Goal: Task Accomplishment & Management: Manage account settings

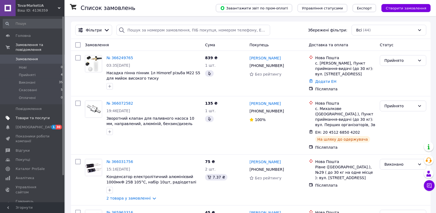
click at [38, 115] on span "Товари та послуги" at bounding box center [33, 117] width 34 height 5
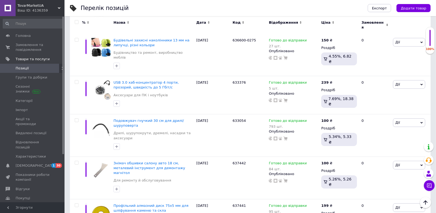
scroll to position [3850, 0]
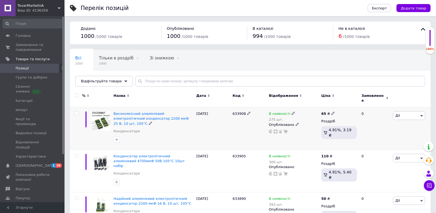
click at [331, 111] on icon at bounding box center [332, 112] width 3 height 3
type input "6"
type input "79"
click at [395, 103] on div "Ціна 79" at bounding box center [371, 104] width 67 height 17
click at [334, 154] on use at bounding box center [335, 155] width 3 height 3
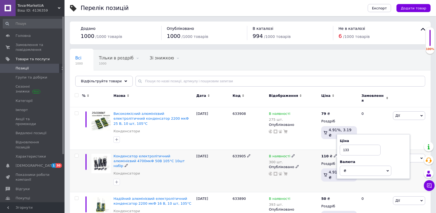
type input "133"
click at [402, 143] on div "Ціна 133" at bounding box center [373, 146] width 67 height 17
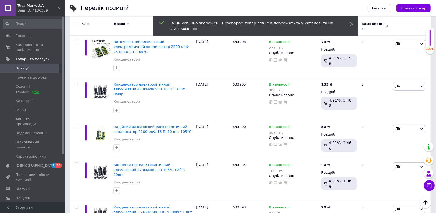
scroll to position [96, 0]
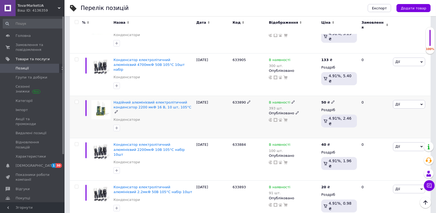
click at [331, 100] on use at bounding box center [332, 101] width 3 height 3
type input "5"
type input "66"
click at [389, 85] on div "Ціна 66" at bounding box center [371, 93] width 67 height 17
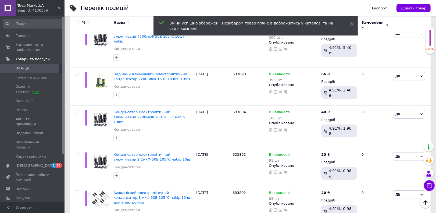
scroll to position [120, 0]
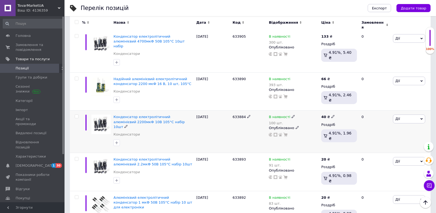
click at [331, 115] on use at bounding box center [332, 116] width 3 height 3
type input "4"
type input "50"
click at [398, 99] on div "Ціна 50" at bounding box center [371, 107] width 67 height 17
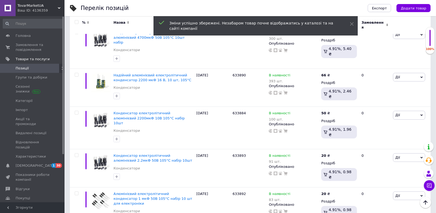
scroll to position [109, 0]
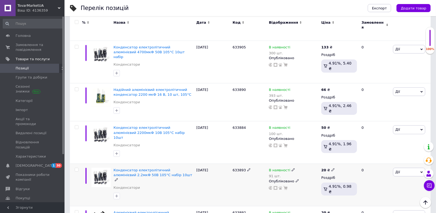
click at [331, 168] on icon at bounding box center [332, 169] width 3 height 3
type input "29"
click at [387, 152] on div "Ціна 29" at bounding box center [371, 160] width 67 height 17
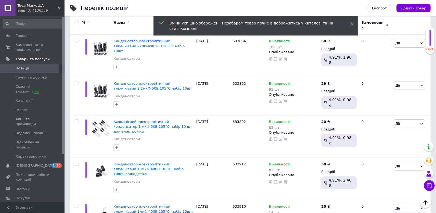
scroll to position [151, 0]
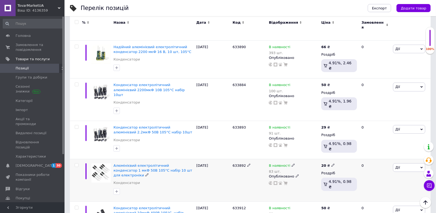
click at [331, 163] on icon at bounding box center [332, 164] width 3 height 3
type input "29"
click at [384, 148] on div "Ціна 29" at bounding box center [371, 156] width 67 height 17
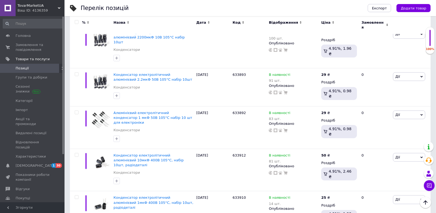
scroll to position [209, 0]
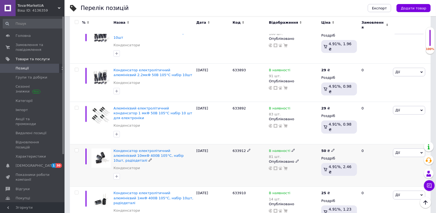
click at [331, 149] on icon at bounding box center [332, 150] width 3 height 3
type input "5"
type input "60"
click at [385, 133] on div "Ціна" at bounding box center [371, 135] width 67 height 5
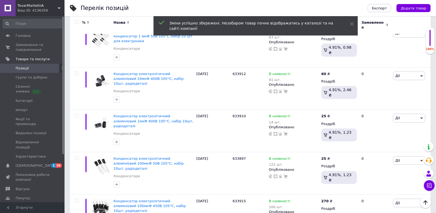
scroll to position [271, 0]
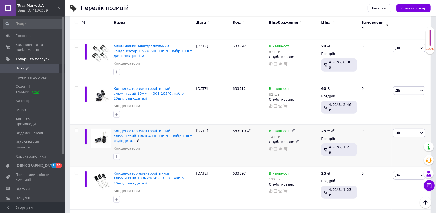
click at [331, 129] on use at bounding box center [332, 130] width 3 height 3
type input "2"
type input "35"
click at [389, 113] on div "Ціна 35" at bounding box center [371, 121] width 67 height 17
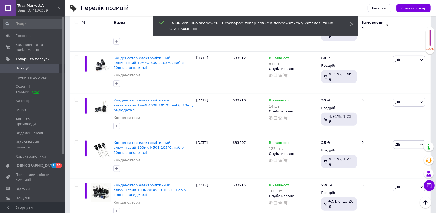
scroll to position [287, 0]
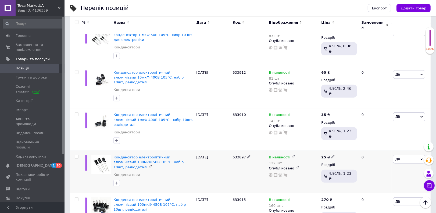
click at [331, 155] on icon at bounding box center [332, 156] width 3 height 3
type input "2"
type input "35"
click at [380, 139] on div "Ціна 35" at bounding box center [371, 147] width 67 height 17
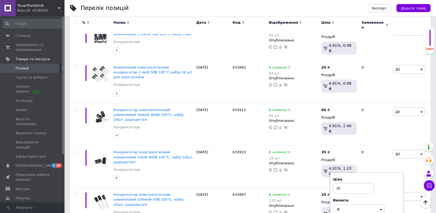
scroll to position [313, 0]
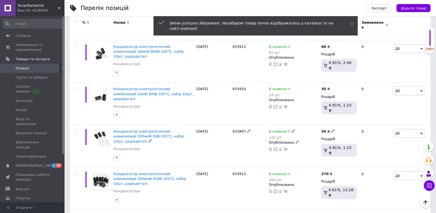
click at [392, 125] on div "[PERSON_NAME] Підняти на початок групи Копіювати Знижка Подарунок Супутні Прихо…" at bounding box center [410, 146] width 39 height 42
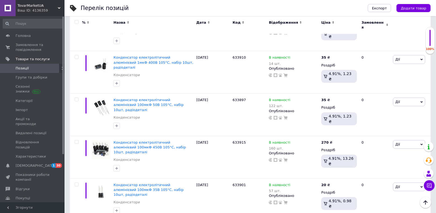
scroll to position [349, 0]
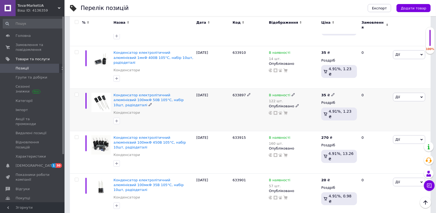
click at [331, 93] on use at bounding box center [332, 94] width 3 height 3
type input "3"
type input "50"
click at [391, 77] on div "Ціна 50" at bounding box center [371, 85] width 67 height 17
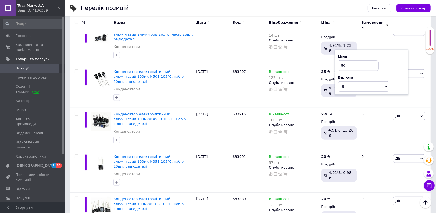
scroll to position [367, 0]
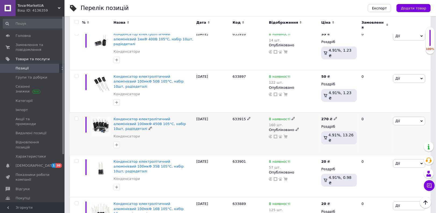
click at [334, 117] on use at bounding box center [335, 118] width 3 height 3
type input "2"
type input "325"
click at [389, 101] on div "Ціна 325" at bounding box center [373, 109] width 67 height 17
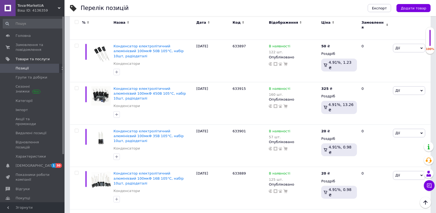
scroll to position [383, 0]
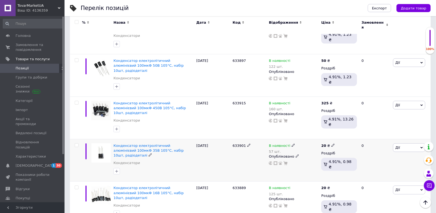
click at [331, 143] on icon at bounding box center [332, 144] width 3 height 3
type input "2"
type input "25"
click at [389, 149] on div "Валюта" at bounding box center [371, 151] width 67 height 5
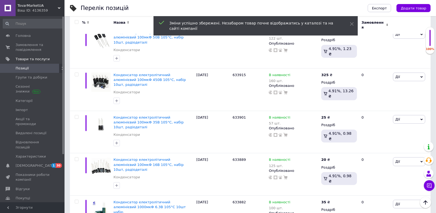
scroll to position [407, 0]
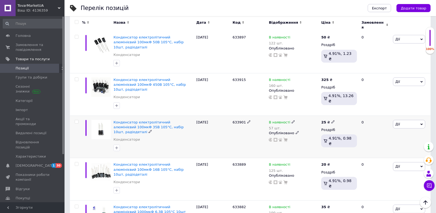
click at [331, 120] on icon at bounding box center [332, 121] width 3 height 3
type input "2"
type input "30"
click at [386, 104] on div "Ціна 30" at bounding box center [371, 112] width 67 height 17
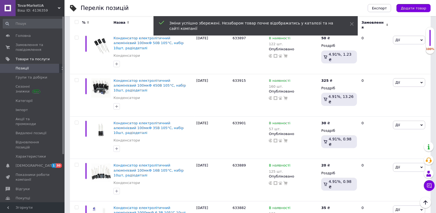
scroll to position [401, 0]
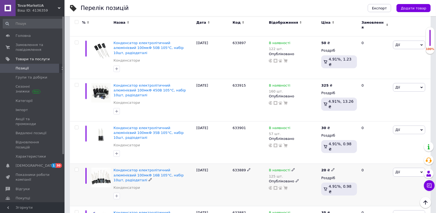
click at [331, 168] on icon at bounding box center [332, 169] width 3 height 3
type input "2"
type input "30"
click at [386, 152] on div "Ціна" at bounding box center [371, 154] width 67 height 5
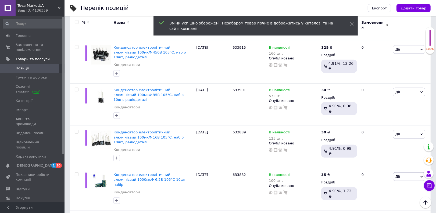
scroll to position [444, 0]
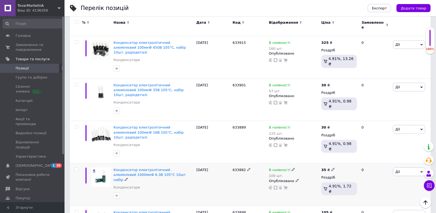
click at [331, 168] on icon at bounding box center [332, 169] width 3 height 3
type input "3"
type input "44"
click at [385, 152] on div "Ціна 44 Валюта ₴ $ EUR CHF GBP ¥ PLN ₸ MDL HUF KGS CNY TRY KRW lei" at bounding box center [371, 171] width 67 height 38
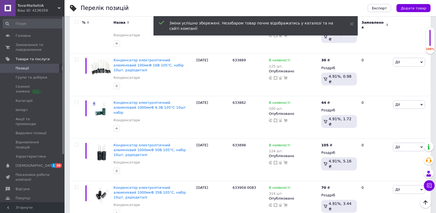
scroll to position [506, 0]
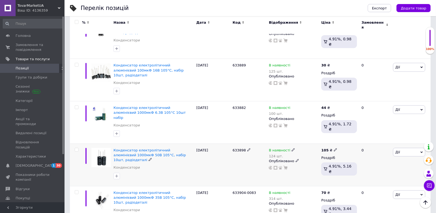
click at [334, 148] on icon at bounding box center [335, 149] width 3 height 3
type input "127"
click at [388, 132] on div "Ціна 127" at bounding box center [373, 140] width 67 height 17
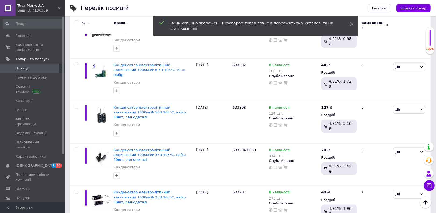
scroll to position [529, 0]
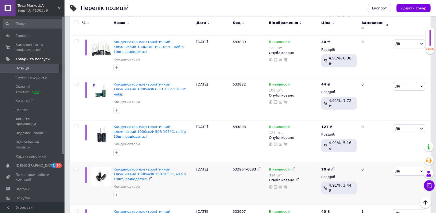
click at [331, 167] on use at bounding box center [332, 168] width 3 height 3
type input "7"
type input "85"
click at [389, 151] on div "Ціна 85" at bounding box center [371, 159] width 67 height 17
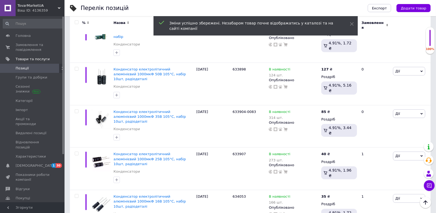
scroll to position [567, 0]
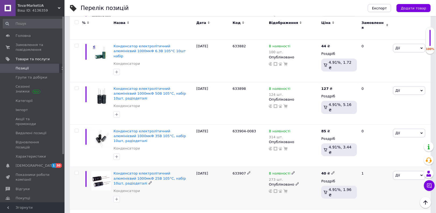
click at [331, 171] on icon at bounding box center [332, 172] width 3 height 3
type input "4"
type input "50"
click at [391, 156] on div "Ціна 50" at bounding box center [371, 164] width 67 height 17
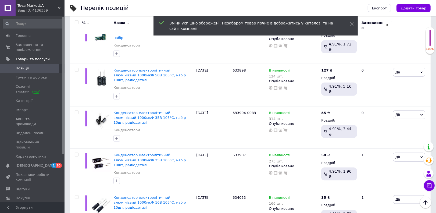
scroll to position [581, 0]
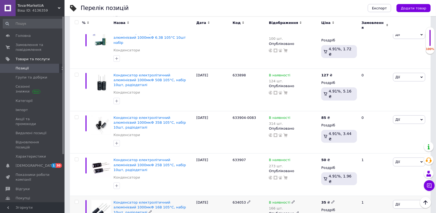
click at [331, 200] on icon at bounding box center [332, 201] width 3 height 3
type input "3"
type input "45"
click at [389, 185] on div "Ціна 45" at bounding box center [371, 193] width 67 height 17
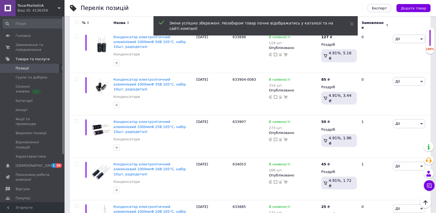
scroll to position [609, 0]
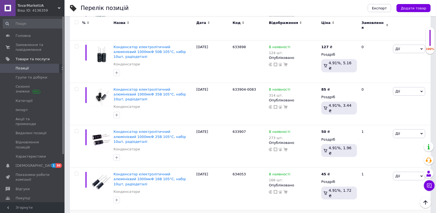
click at [331, 212] on icon at bounding box center [332, 215] width 3 height 3
type input "2"
type input "35"
click at [399, 199] on div "Ціна 35" at bounding box center [371, 207] width 67 height 17
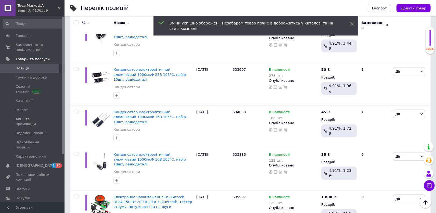
scroll to position [656, 0]
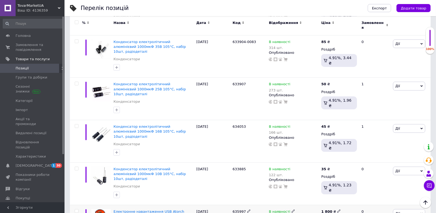
click at [337, 209] on span at bounding box center [338, 211] width 3 height 4
type input "1"
type input "2160"
click at [384, 194] on div "Ціна 2160" at bounding box center [375, 202] width 67 height 17
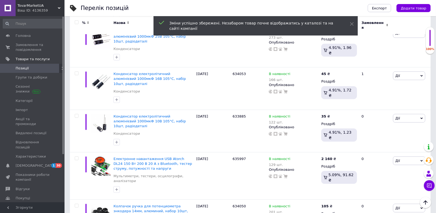
scroll to position [699, 0]
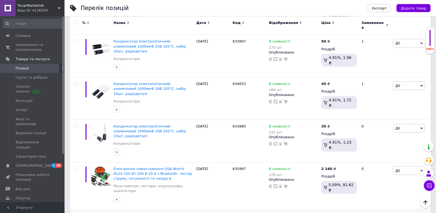
click at [334, 212] on icon at bounding box center [335, 215] width 3 height 3
type input "127"
click at [390, 198] on div "Ціна 127" at bounding box center [373, 206] width 67 height 17
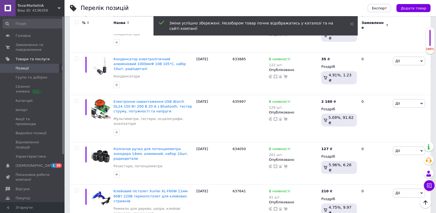
scroll to position [747, 0]
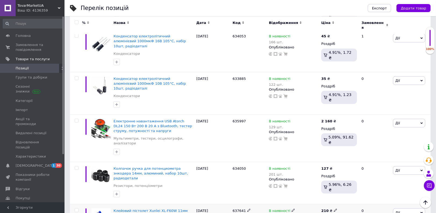
click at [334, 208] on icon at bounding box center [335, 209] width 3 height 3
type input "253"
click at [396, 193] on div "Ціна" at bounding box center [373, 195] width 67 height 5
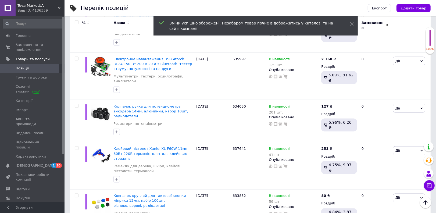
scroll to position [804, 0]
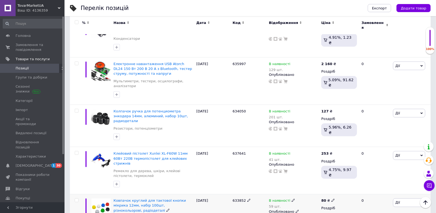
click at [331, 198] on icon at bounding box center [332, 199] width 3 height 3
type input "8"
type input "97"
click at [385, 183] on div "Ціна 97" at bounding box center [371, 191] width 67 height 17
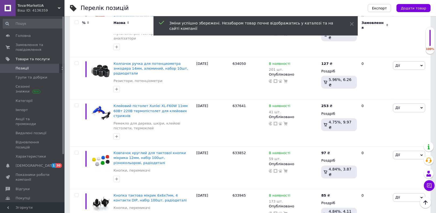
scroll to position [837, 0]
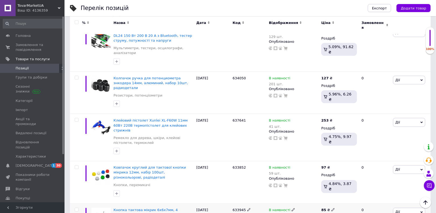
click at [331, 208] on icon at bounding box center [332, 209] width 3 height 3
click at [352, 198] on input "85" at bounding box center [358, 203] width 41 height 11
type input "8"
type input "103"
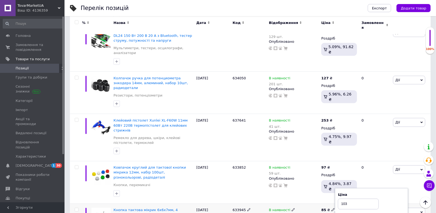
click at [390, 192] on div "Ціна 103" at bounding box center [371, 200] width 67 height 17
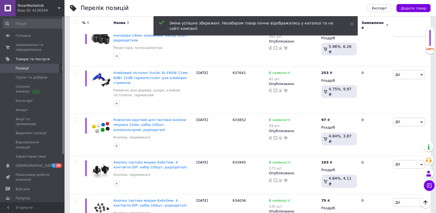
scroll to position [875, 0]
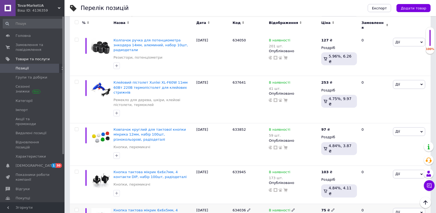
click at [331, 208] on icon at bounding box center [332, 209] width 3 height 3
type input "7"
type input "90"
click at [389, 193] on div "Ціна 90" at bounding box center [371, 201] width 67 height 17
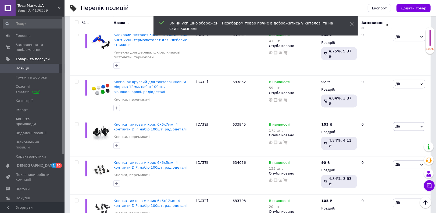
scroll to position [913, 0]
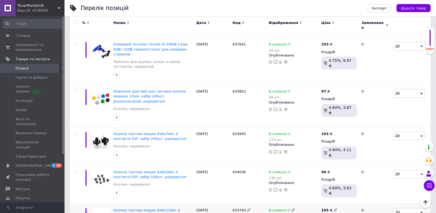
click at [334, 208] on icon at bounding box center [335, 209] width 3 height 3
type input "127"
click at [387, 193] on div "Ціна 127" at bounding box center [373, 201] width 67 height 17
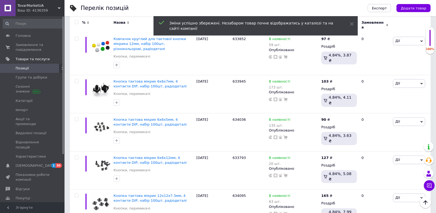
scroll to position [961, 0]
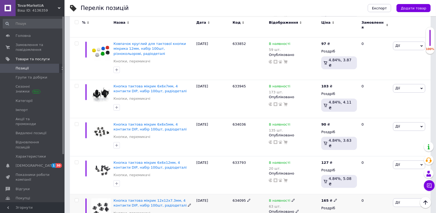
click at [334, 198] on icon at bounding box center [335, 199] width 3 height 3
type input "199"
click at [401, 183] on div "Ціна 199" at bounding box center [373, 191] width 67 height 17
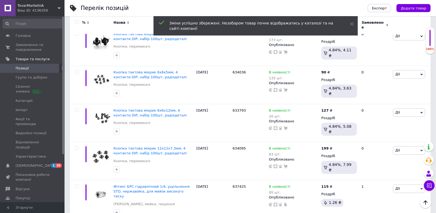
scroll to position [1003, 0]
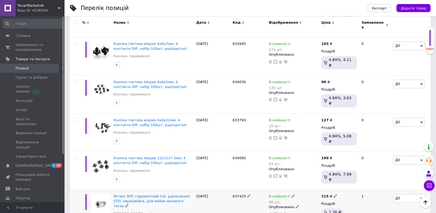
click at [334, 194] on use at bounding box center [335, 195] width 3 height 3
type input "127"
click at [387, 178] on div "Ціна 127" at bounding box center [373, 186] width 67 height 17
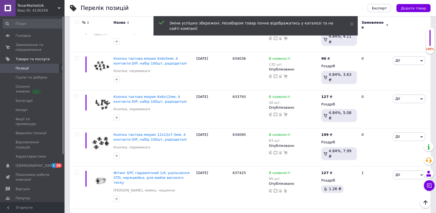
scroll to position [1021, 0]
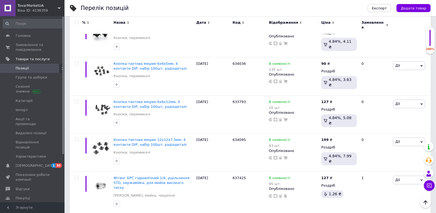
drag, startPoint x: 329, startPoint y: 110, endPoint x: 332, endPoint y: 109, distance: 2.8
click at [350, 209] on input "80" at bounding box center [358, 214] width 41 height 11
type input "8"
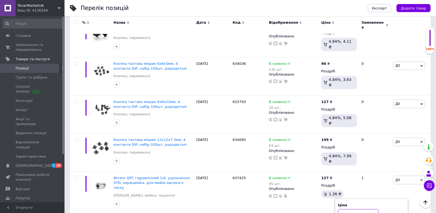
type input "97"
click at [395, 203] on div "Ціна" at bounding box center [371, 205] width 67 height 5
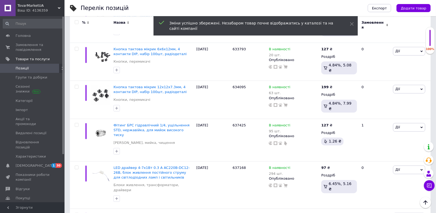
scroll to position [1059, 0]
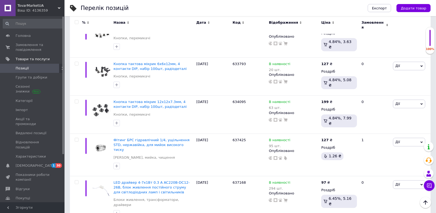
type input "4"
type input "50"
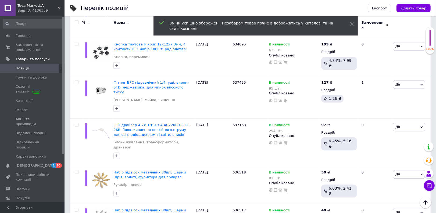
scroll to position [1112, 0]
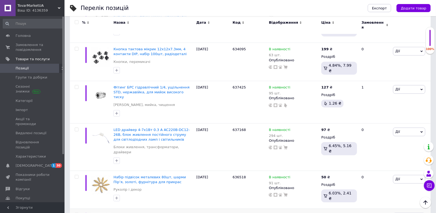
click at [331, 212] on icon at bounding box center [332, 214] width 3 height 3
type input "4"
type input "50"
click at [384, 197] on div "Ціна 50" at bounding box center [371, 205] width 67 height 17
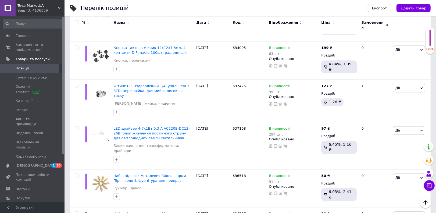
scroll to position [1109, 0]
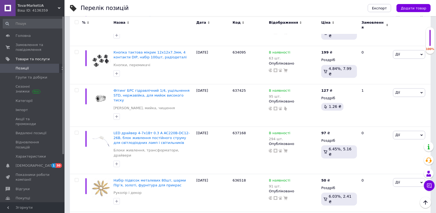
type input "5"
type input "67"
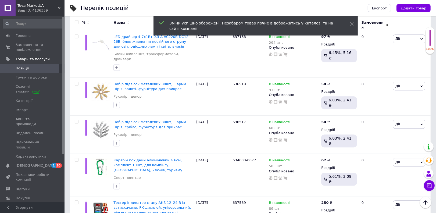
scroll to position [1190, 0]
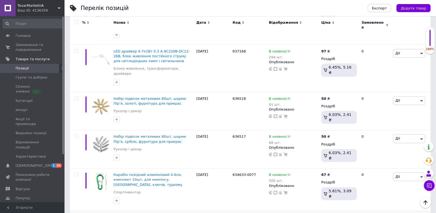
click at [334, 212] on icon at bounding box center [335, 216] width 3 height 3
type input "2"
type input "300"
click at [389, 199] on div "Ціна 300" at bounding box center [373, 207] width 67 height 17
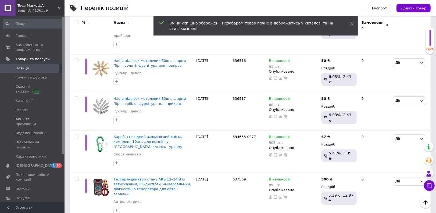
scroll to position [1214, 0]
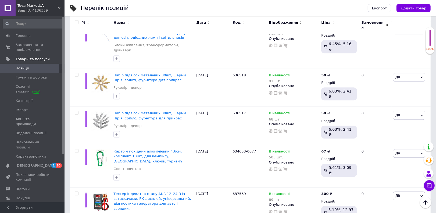
type input "289"
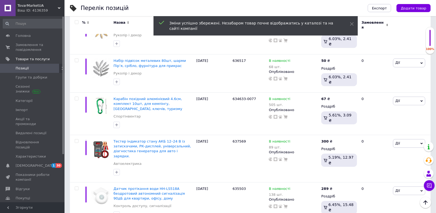
scroll to position [1252, 0]
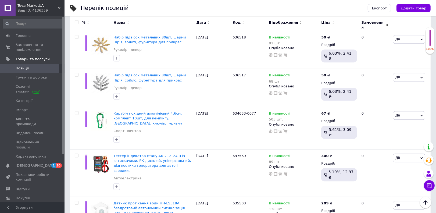
type input "157"
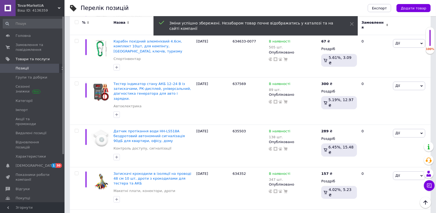
scroll to position [1319, 0]
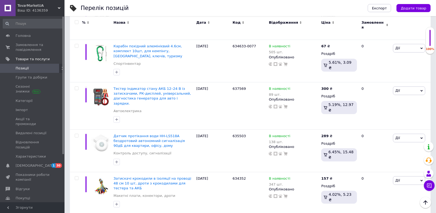
type input "3"
type input "5"
type input "40"
click at [384, 203] on div "Ціна 40" at bounding box center [371, 211] width 67 height 17
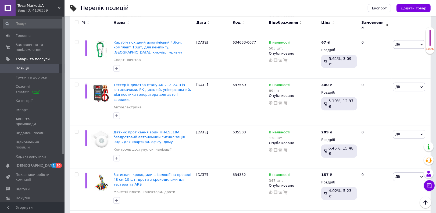
scroll to position [1328, 0]
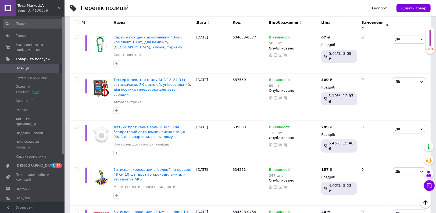
type input "3"
type input "40"
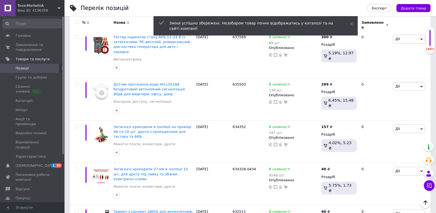
scroll to position [1366, 0]
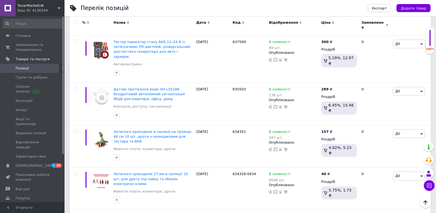
type input "4"
type input "50"
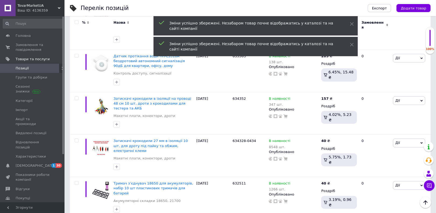
scroll to position [1394, 0]
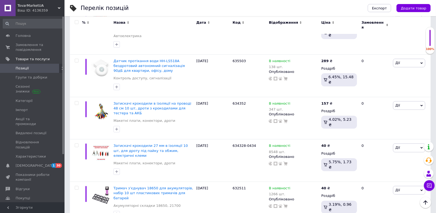
type input "4"
type input "55"
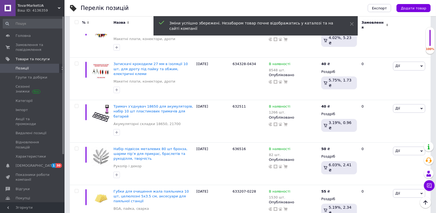
scroll to position [1470, 0]
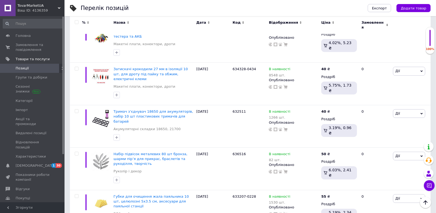
type input "3"
type input "45"
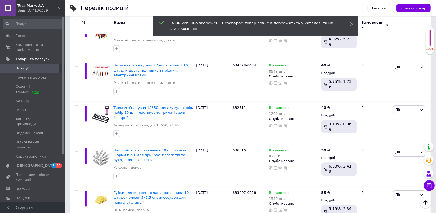
scroll to position [1465, 0]
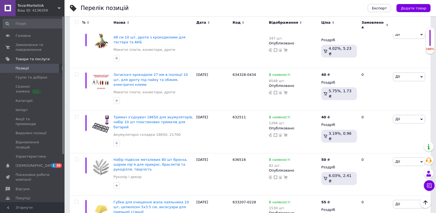
type input "4"
type input "55"
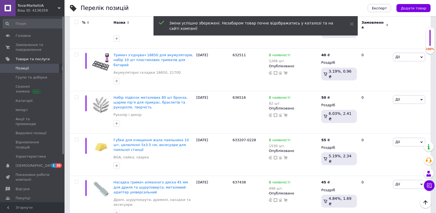
scroll to position [1507, 0]
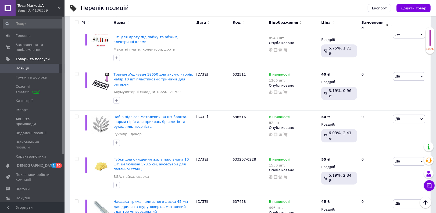
type input "3"
type input "45"
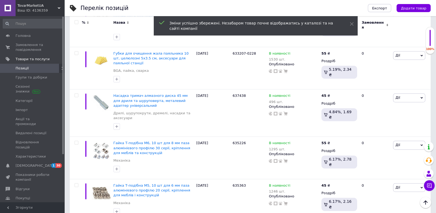
scroll to position [1589, 0]
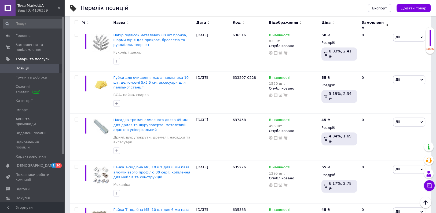
type input "3"
type input "45"
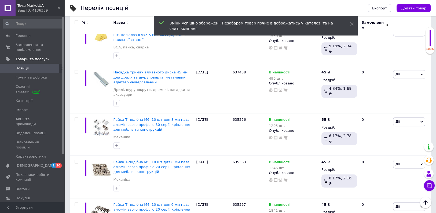
scroll to position [1632, 0]
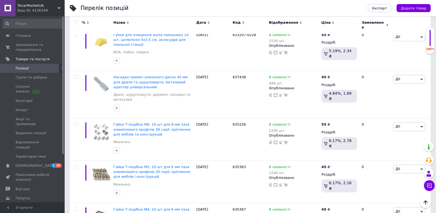
type input "3"
type input "45"
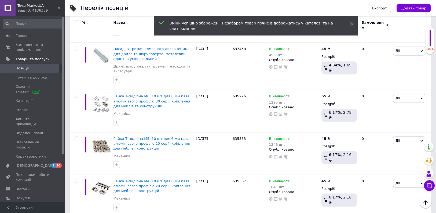
scroll to position [1641, 0]
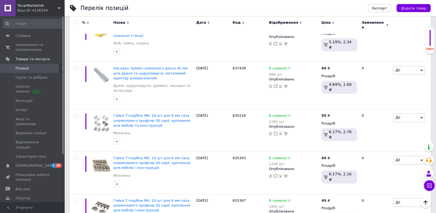
type input "2"
type input "330"
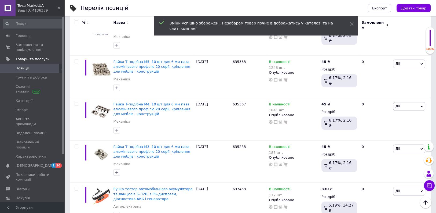
scroll to position [1717, 0]
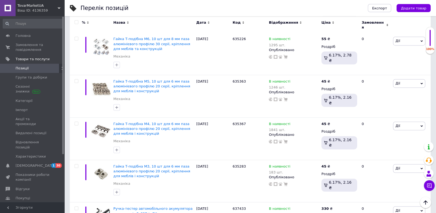
type input "3"
type input "45"
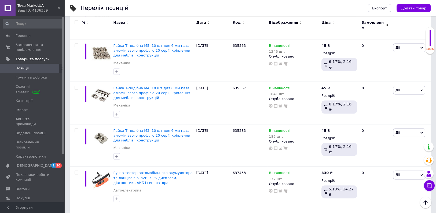
scroll to position [1762, 0]
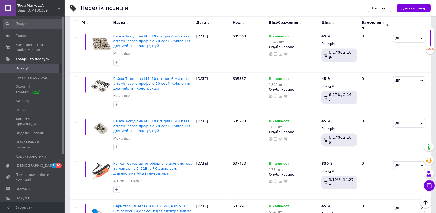
type input "3"
type input "45"
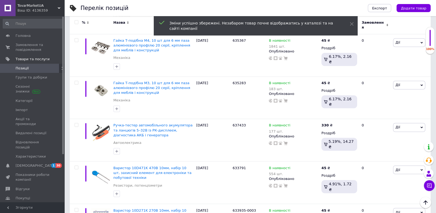
scroll to position [1786, 0]
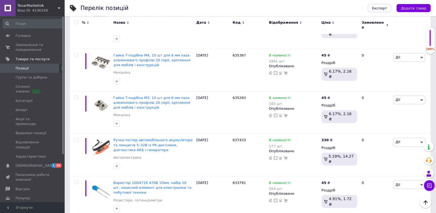
type input "120"
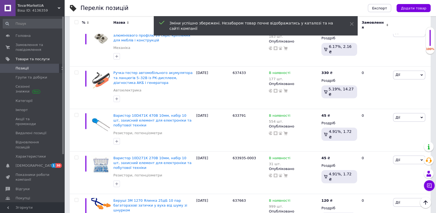
scroll to position [1838, 0]
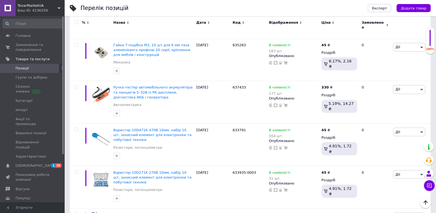
type input "120"
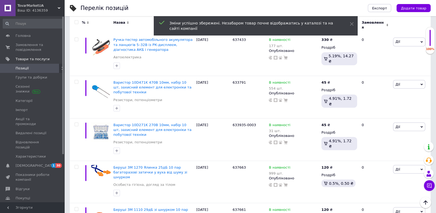
scroll to position [1876, 0]
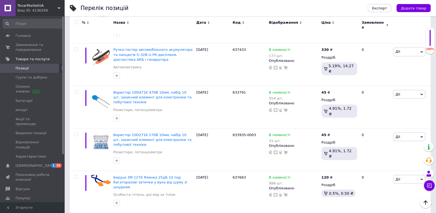
type input "6"
type input "79"
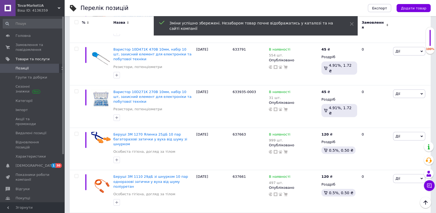
scroll to position [1914, 0]
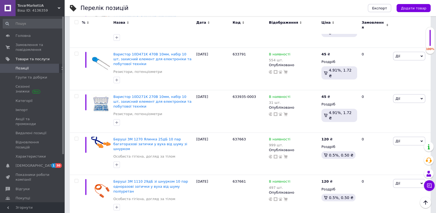
type input "240"
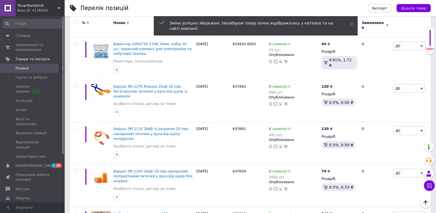
scroll to position [1932, 0]
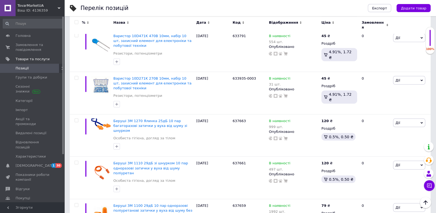
type input "7"
type input "90"
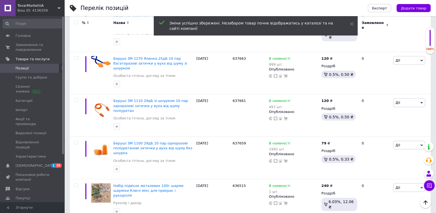
scroll to position [1965, 0]
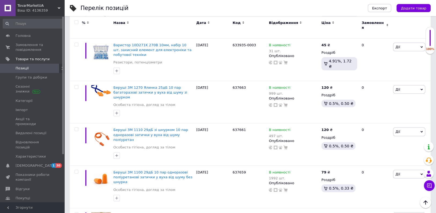
type input "7"
type input "85"
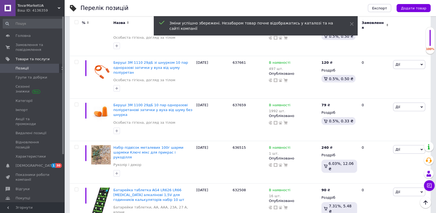
scroll to position [2027, 0]
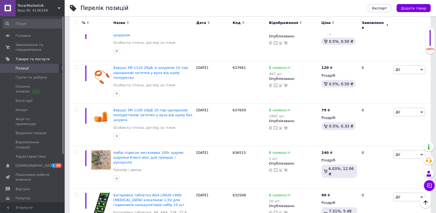
type input "140"
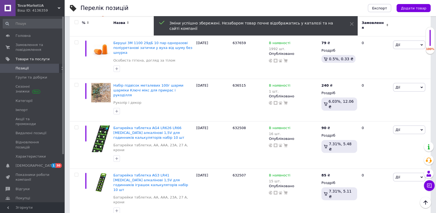
scroll to position [2075, 0]
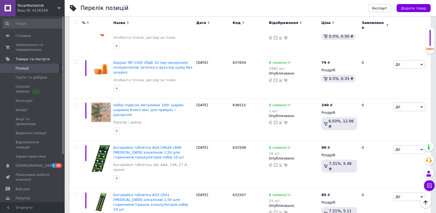
type input "7"
type input "90"
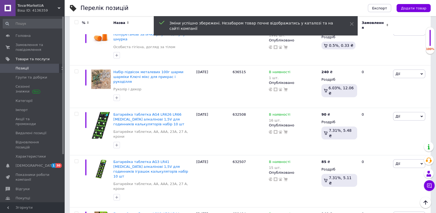
scroll to position [2098, 0]
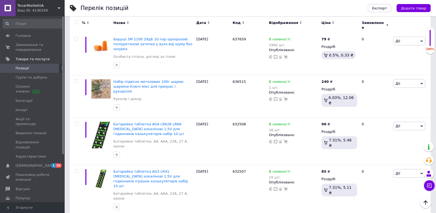
type input "7"
type input "85"
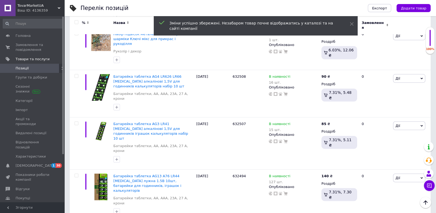
scroll to position [2127, 0]
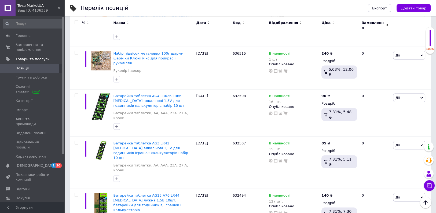
type input "155"
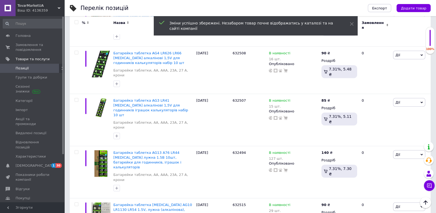
scroll to position [2174, 0]
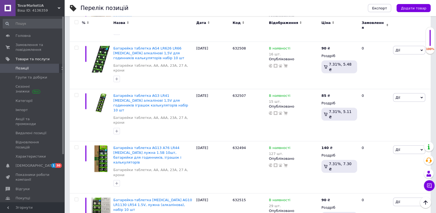
type input "155"
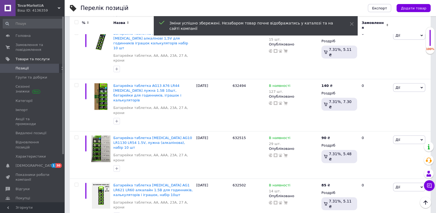
scroll to position [2217, 0]
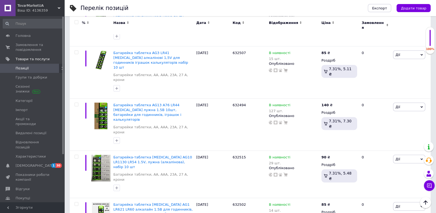
type input "127"
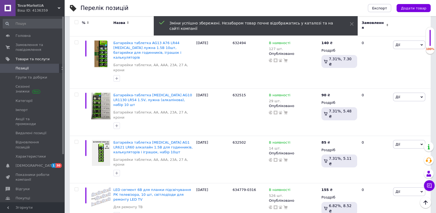
scroll to position [2274, 0]
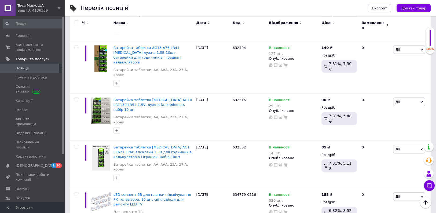
type input "240"
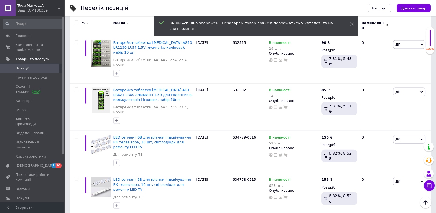
scroll to position [2326, 0]
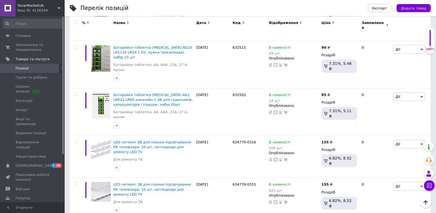
type input "4"
type input "55"
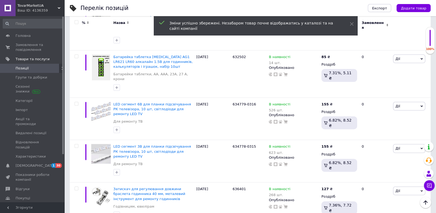
scroll to position [2340, 0]
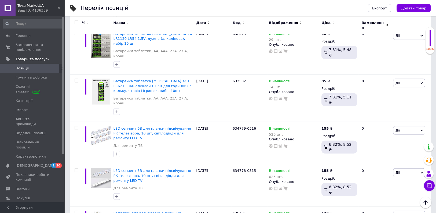
type input "3"
type input "45"
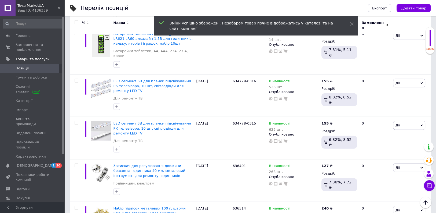
scroll to position [2363, 0]
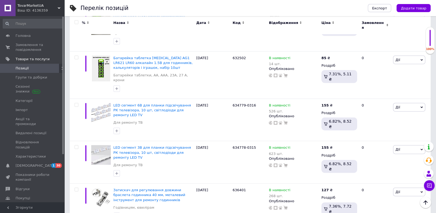
type input "3"
type input "45"
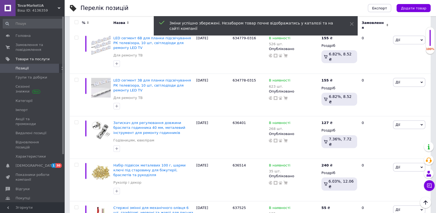
scroll to position [2425, 0]
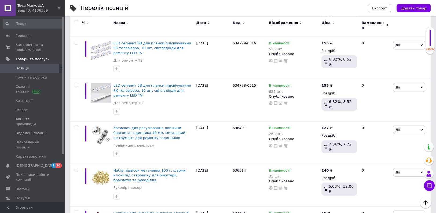
type input "125"
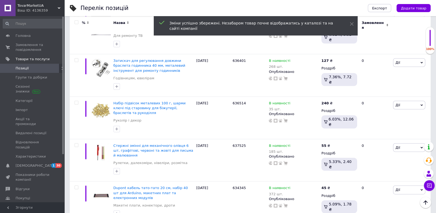
scroll to position [2478, 0]
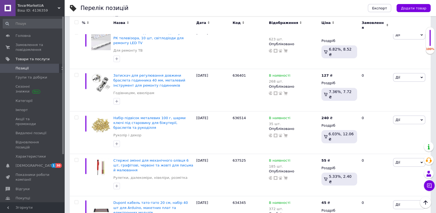
type input "3"
type input "45"
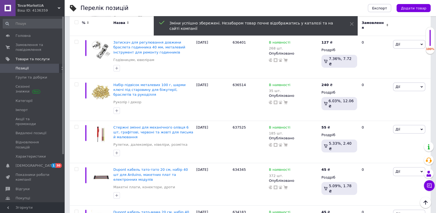
scroll to position [2486, 0]
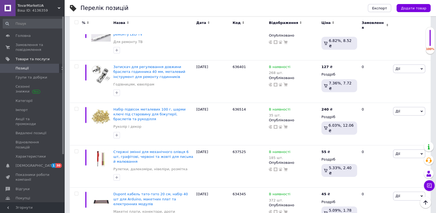
type input "125"
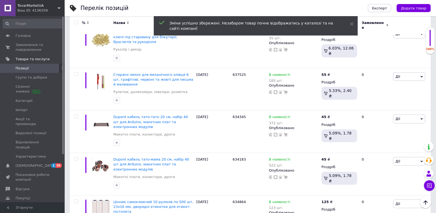
scroll to position [2548, 0]
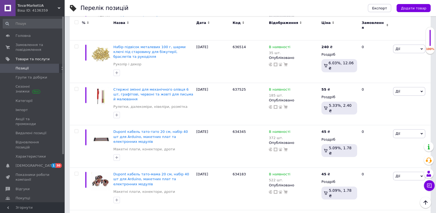
type input "6"
type input "75"
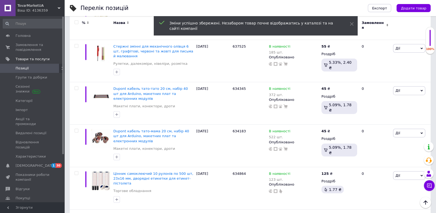
scroll to position [2587, 0]
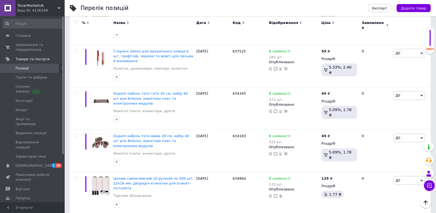
type input "4"
type input "55"
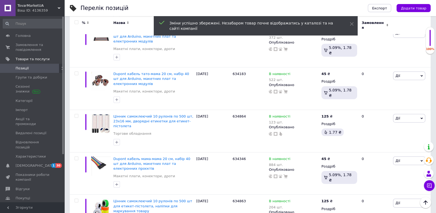
scroll to position [2629, 0]
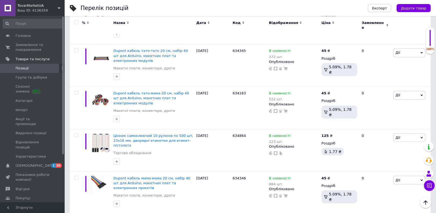
type input "3"
type input "409"
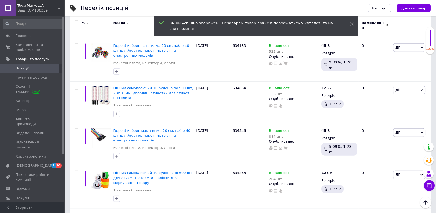
scroll to position [2662, 0]
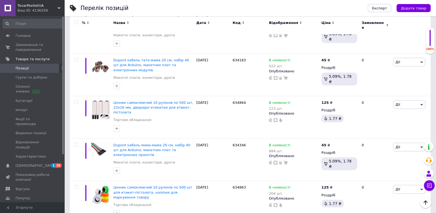
type input "277"
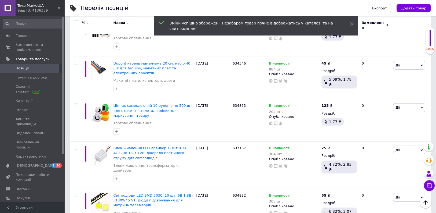
scroll to position [2724, 0]
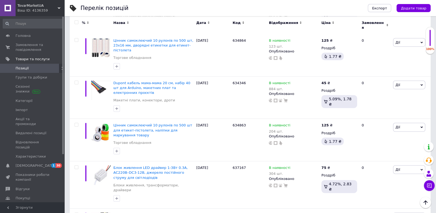
type input "199"
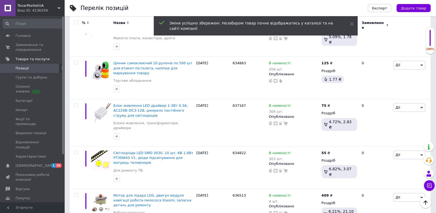
scroll to position [2777, 0]
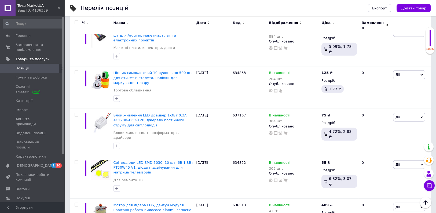
type input "8"
type input "103"
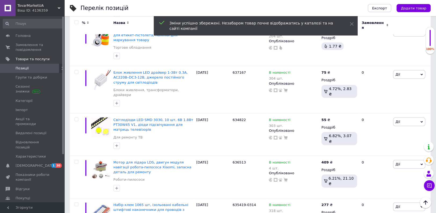
scroll to position [2795, 0]
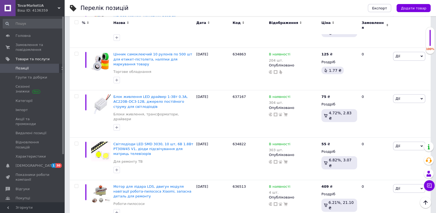
type input "169"
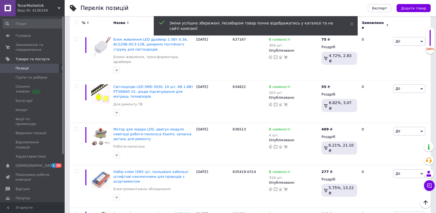
scroll to position [2843, 0]
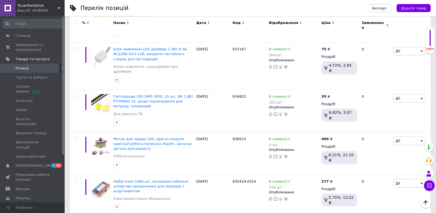
type input "1"
type input "150"
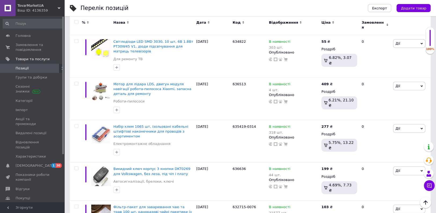
scroll to position [2883, 0]
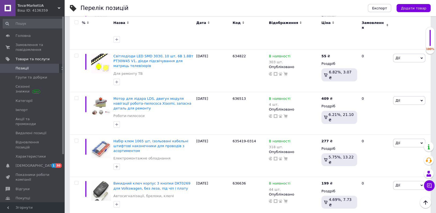
type input "2"
type input "325"
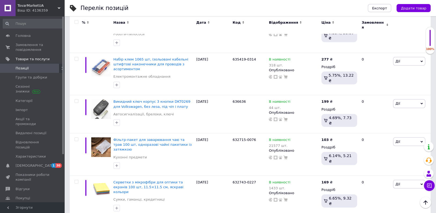
scroll to position [2899, 0]
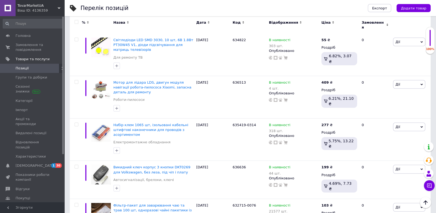
type input "133"
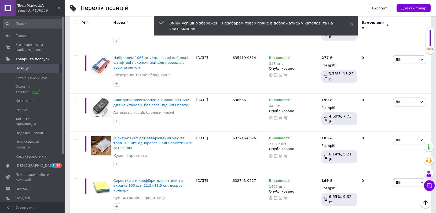
scroll to position [2952, 0]
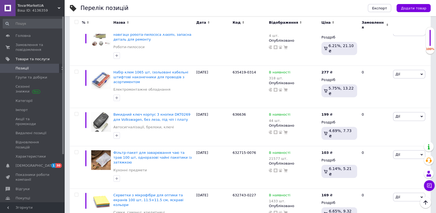
type input "385"
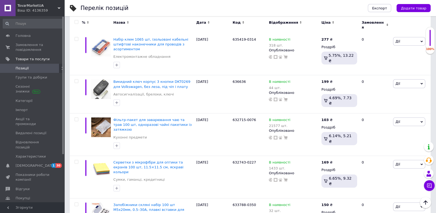
scroll to position [2980, 0]
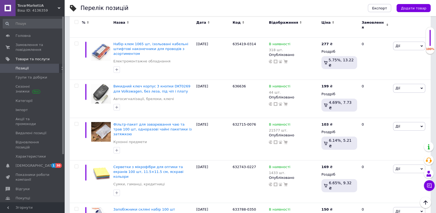
type input "265"
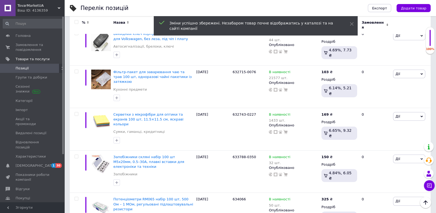
scroll to position [3028, 0]
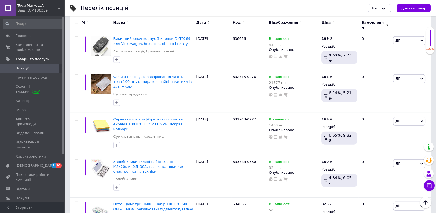
type input "120"
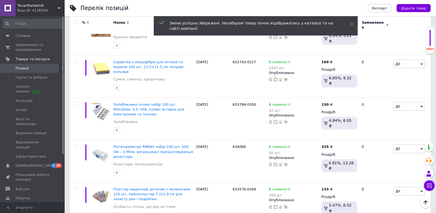
scroll to position [3080, 0]
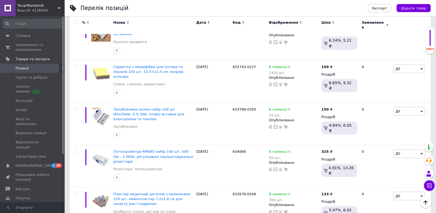
type input "7"
type input "85"
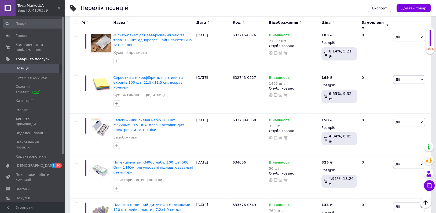
scroll to position [3064, 0]
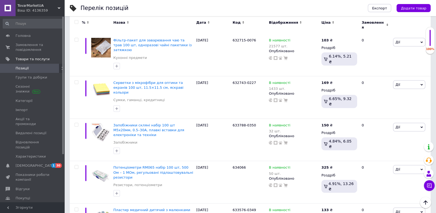
type input "8"
type input "103"
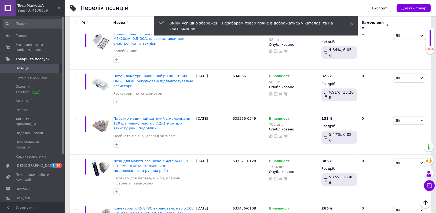
scroll to position [3141, 0]
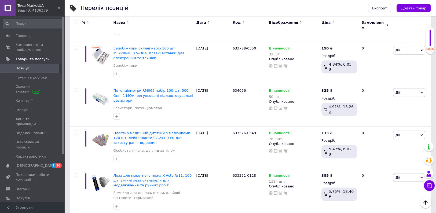
type input "2"
type input "349"
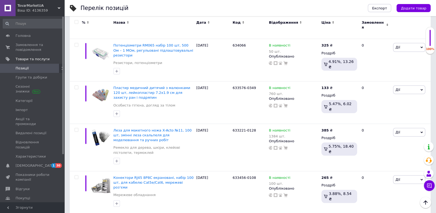
scroll to position [3176, 0]
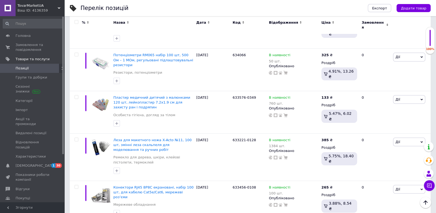
type input "8"
type input "1062"
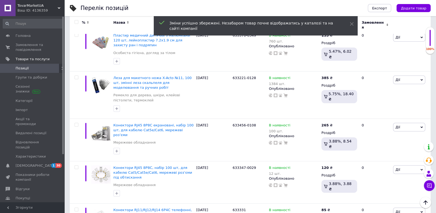
scroll to position [3234, 0]
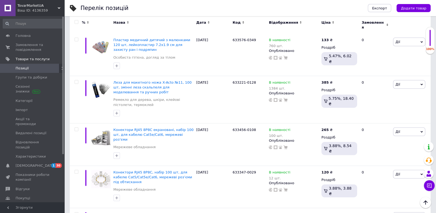
type input "2"
type input "313"
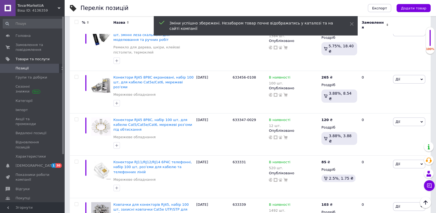
scroll to position [3267, 0]
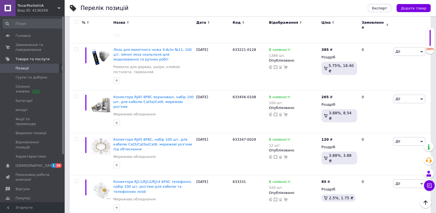
type input "9"
type input "108"
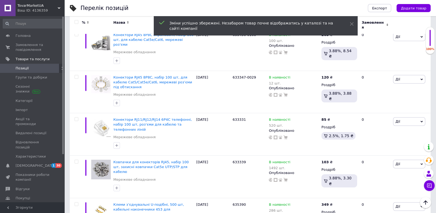
scroll to position [3309, 0]
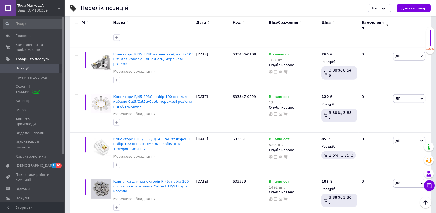
type input "2"
type input "35"
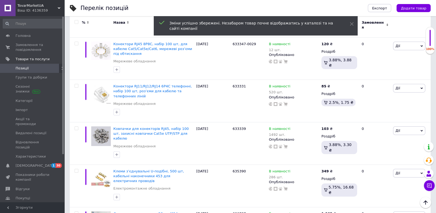
scroll to position [3338, 0]
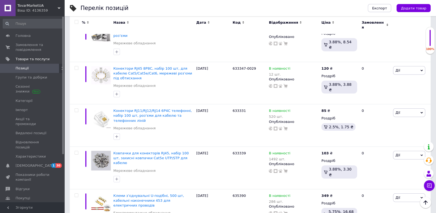
type input "1"
type input "150"
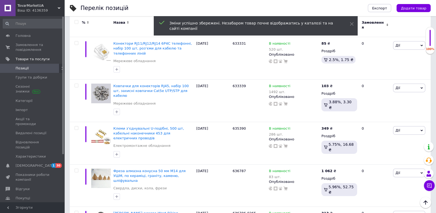
scroll to position [3400, 0]
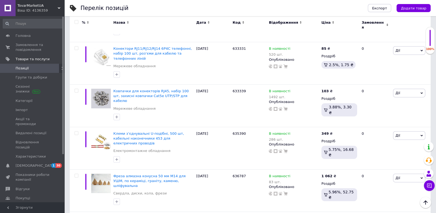
type input "4"
type input "510"
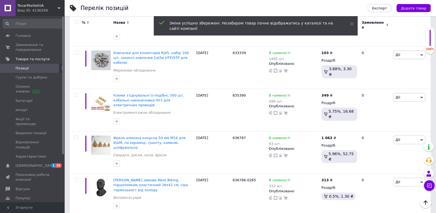
scroll to position [3433, 0]
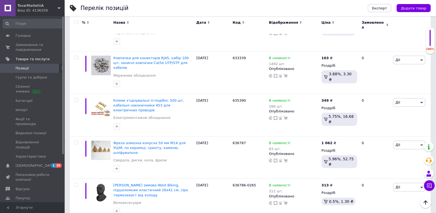
type input "8"
type input "103"
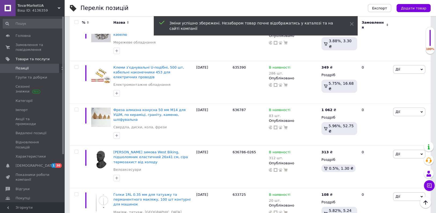
scroll to position [3461, 0]
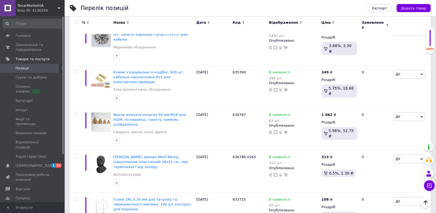
type input "3"
type input "45"
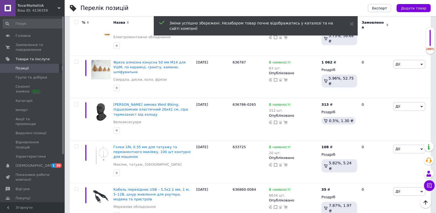
scroll to position [3489, 0]
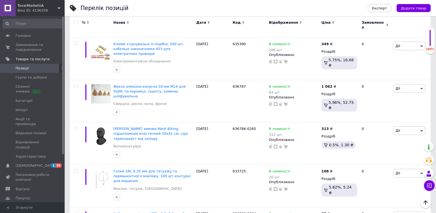
type input "3"
type input "45"
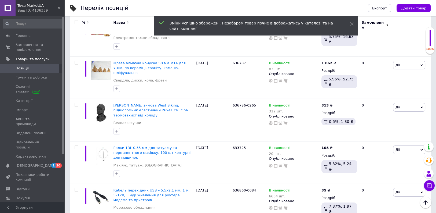
scroll to position [3503, 0]
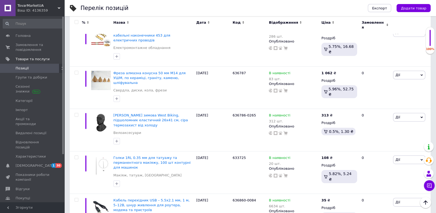
type input "157"
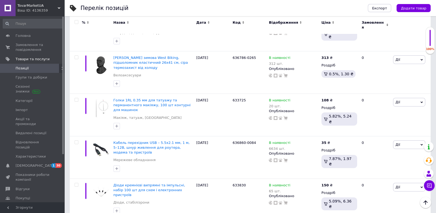
scroll to position [3546, 0]
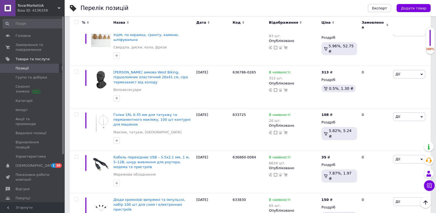
type input "8"
type input "103"
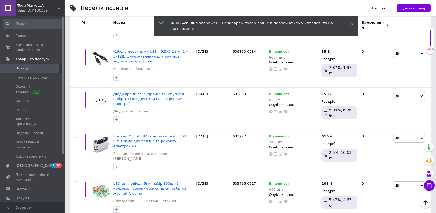
scroll to position [3622, 0]
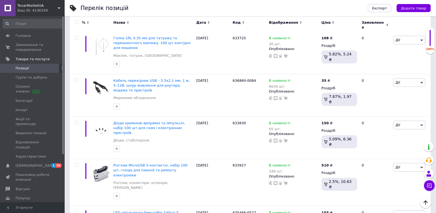
type input "1"
type input "205"
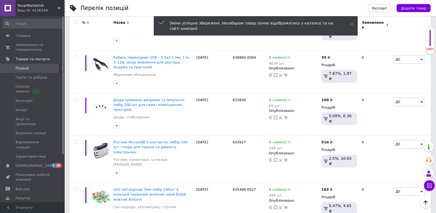
scroll to position [3640, 0]
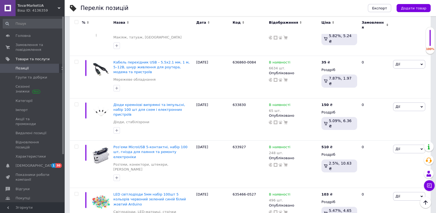
type input "390"
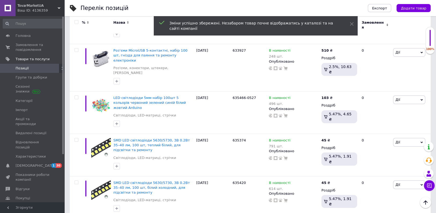
scroll to position [3732, 0]
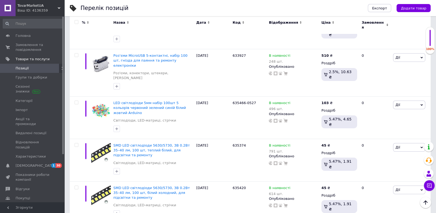
type input "360"
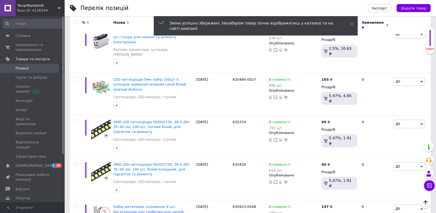
scroll to position [3726, 0]
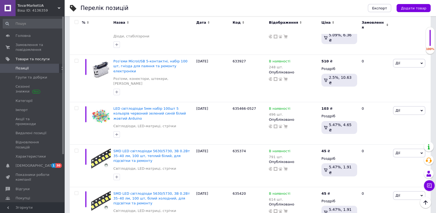
type input "2"
type input "300"
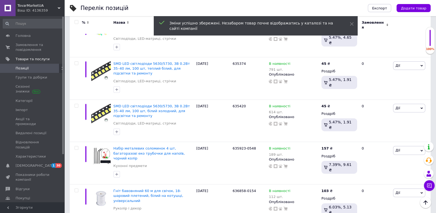
scroll to position [3784, 0]
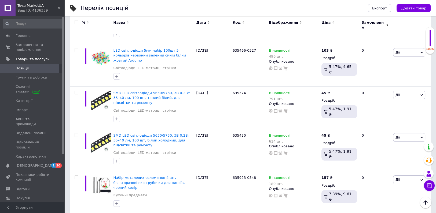
type input "2"
type input "300"
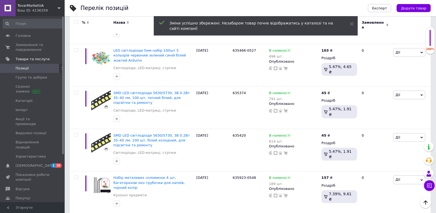
scroll to position [3779, 0]
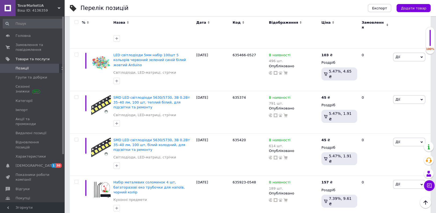
type input "2"
type input "300"
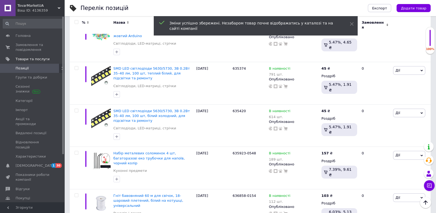
scroll to position [3828, 0]
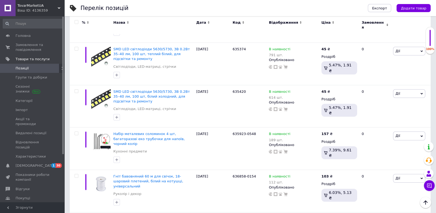
type input "2"
type input "300"
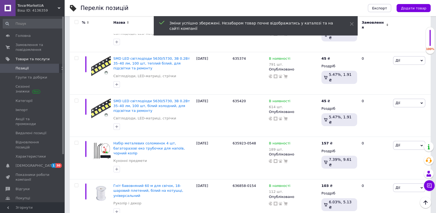
scroll to position [3850, 0]
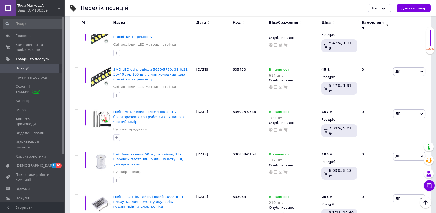
type input "3"
type input "45"
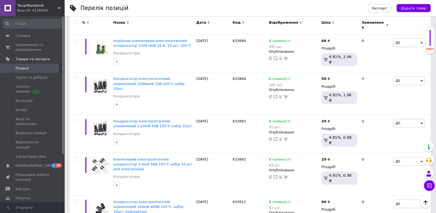
scroll to position [0, 0]
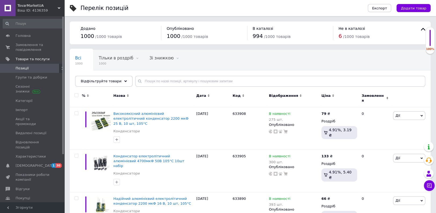
click at [75, 94] on input "checkbox" at bounding box center [76, 94] width 3 height 3
checkbox input "true"
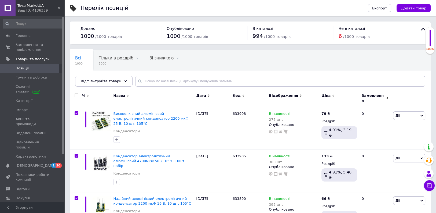
checkbox input "true"
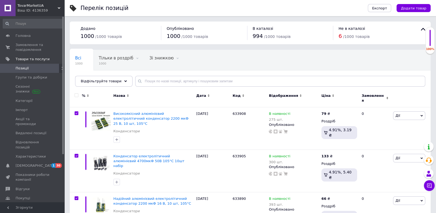
checkbox input "true"
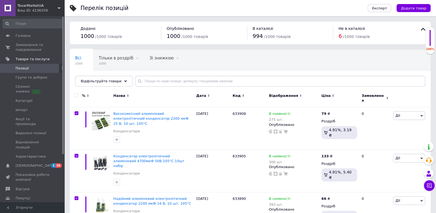
checkbox input "true"
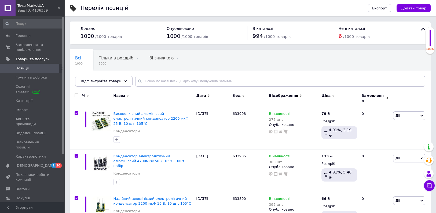
checkbox input "true"
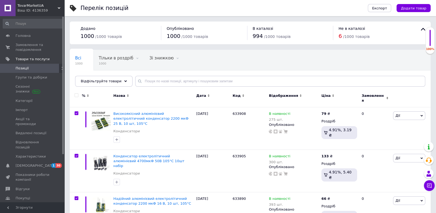
checkbox input "true"
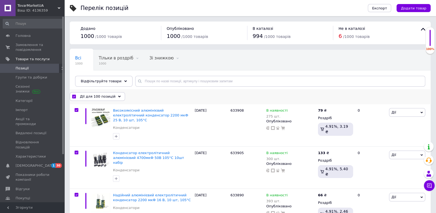
click at [118, 95] on icon at bounding box center [119, 96] width 3 height 3
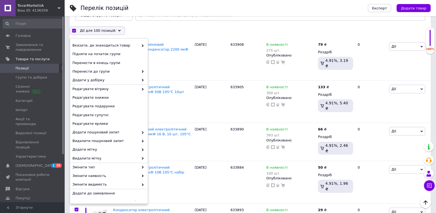
scroll to position [75, 0]
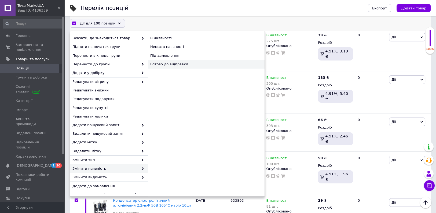
click at [165, 64] on div "Готово до відправки" at bounding box center [206, 64] width 117 height 9
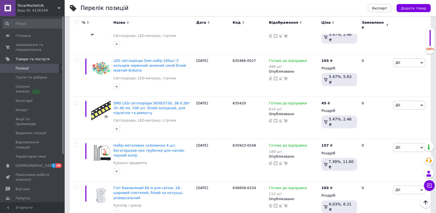
scroll to position [3850, 0]
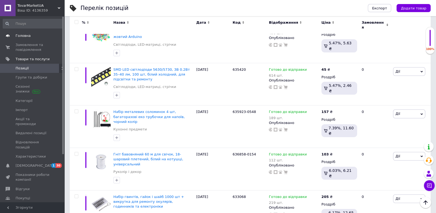
click at [30, 35] on span "Головна" at bounding box center [33, 35] width 34 height 5
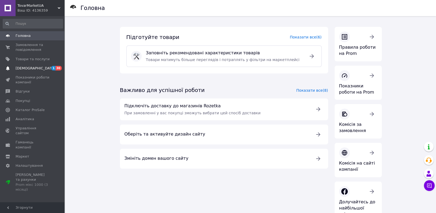
click at [30, 65] on link "[DEMOGRAPHIC_DATA] 1 30" at bounding box center [33, 68] width 66 height 9
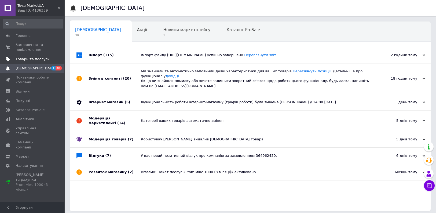
click at [33, 57] on span "Товари та послуги" at bounding box center [33, 59] width 34 height 5
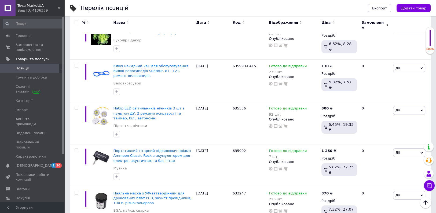
scroll to position [143, 0]
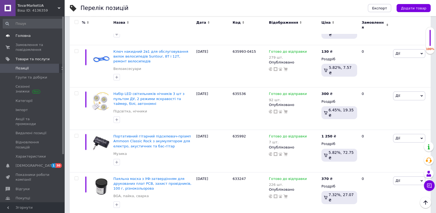
click at [37, 33] on link "Головна" at bounding box center [33, 35] width 66 height 9
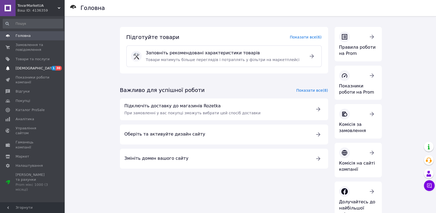
click at [32, 71] on link "[DEMOGRAPHIC_DATA] 1 30" at bounding box center [33, 68] width 66 height 9
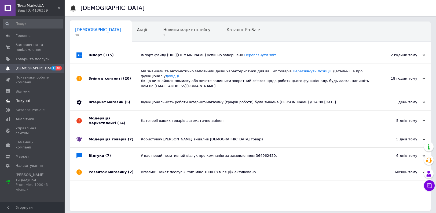
click at [26, 99] on span "Покупці" at bounding box center [23, 100] width 15 height 5
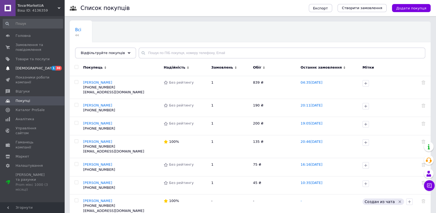
click at [25, 70] on span "[DEMOGRAPHIC_DATA]" at bounding box center [36, 68] width 40 height 5
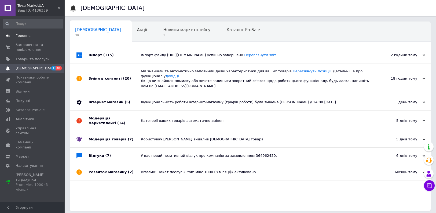
click at [34, 34] on span "Головна" at bounding box center [33, 35] width 34 height 5
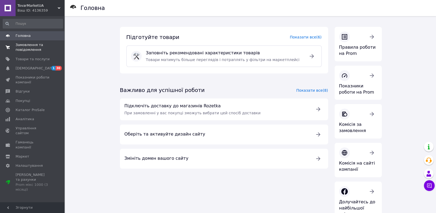
click at [28, 47] on span "Замовлення та повідомлення" at bounding box center [33, 47] width 34 height 10
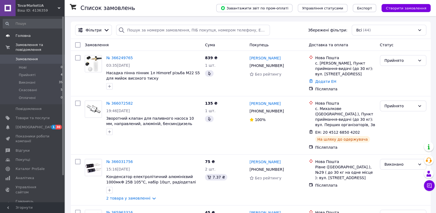
click at [44, 33] on link "Головна" at bounding box center [33, 35] width 66 height 9
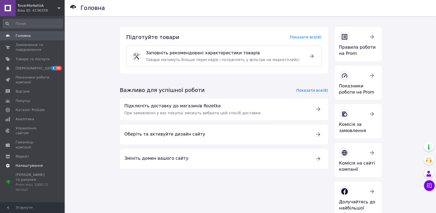
click at [35, 161] on link "Налаштування" at bounding box center [33, 165] width 66 height 9
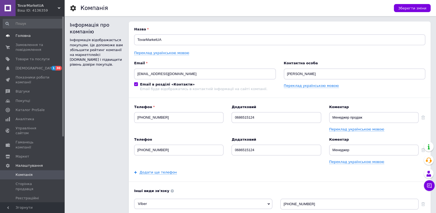
click at [27, 35] on span "Головна" at bounding box center [23, 35] width 15 height 5
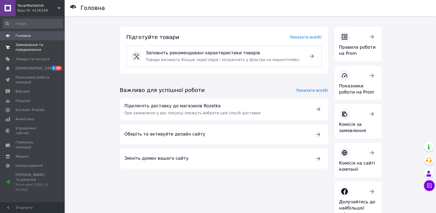
click at [28, 47] on span "Замовлення та повідомлення" at bounding box center [33, 47] width 34 height 10
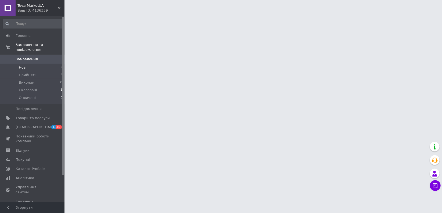
click at [31, 64] on li "Нові 0" at bounding box center [33, 68] width 66 height 8
